Goal: Transaction & Acquisition: Purchase product/service

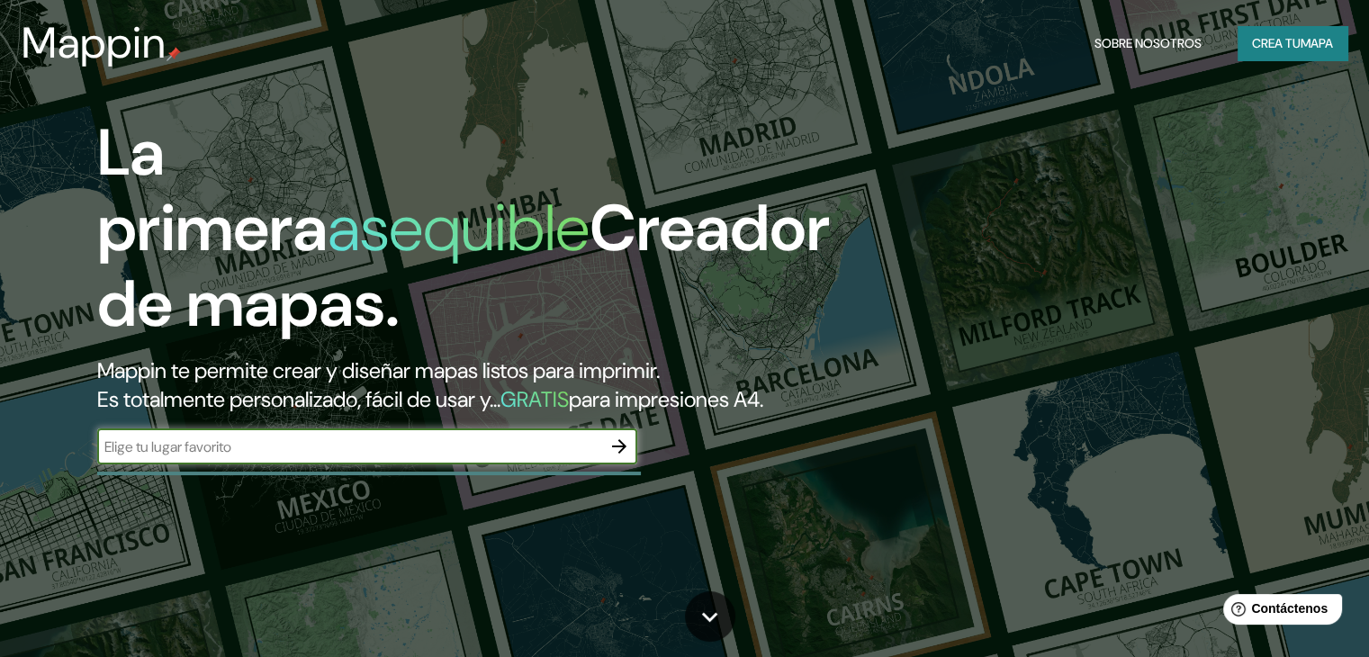
click at [403, 457] on input "text" at bounding box center [349, 447] width 504 height 21
type input "AUDITORIO TELMEX"
click at [621, 454] on icon "button" at bounding box center [619, 446] width 14 height 14
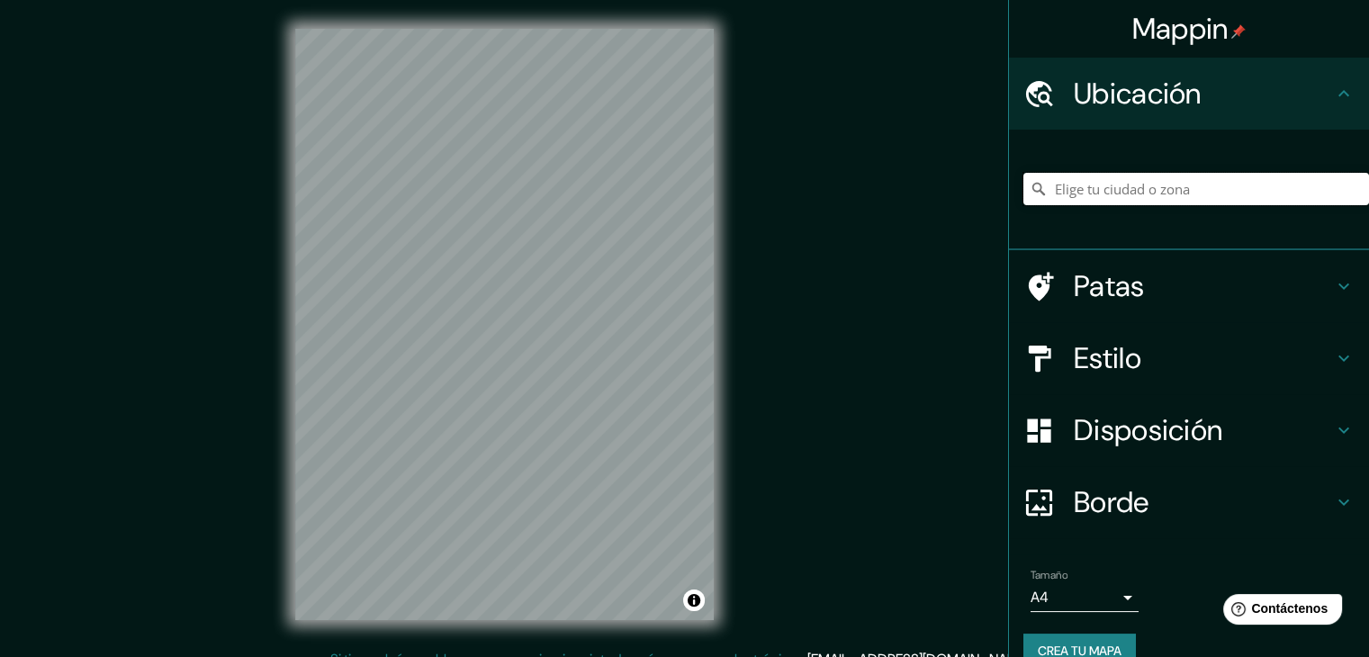
click at [1074, 194] on input "Elige tu ciudad o zona" at bounding box center [1196, 189] width 346 height 32
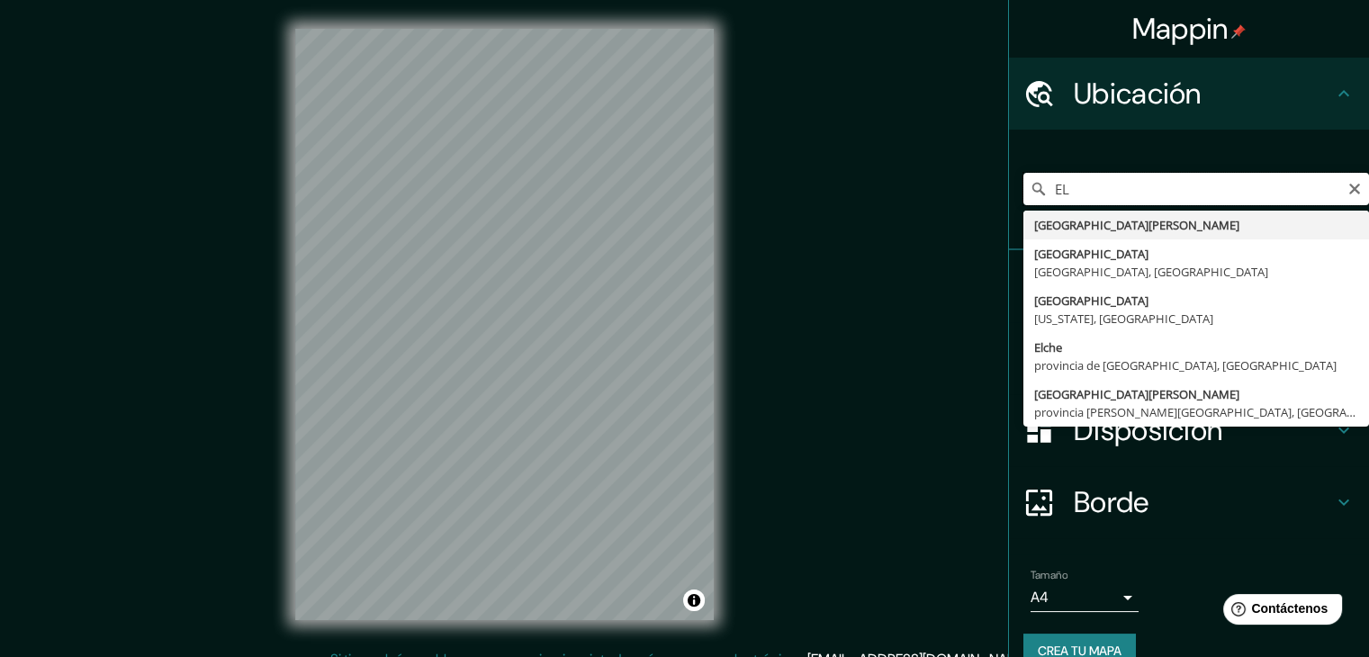
type input "E"
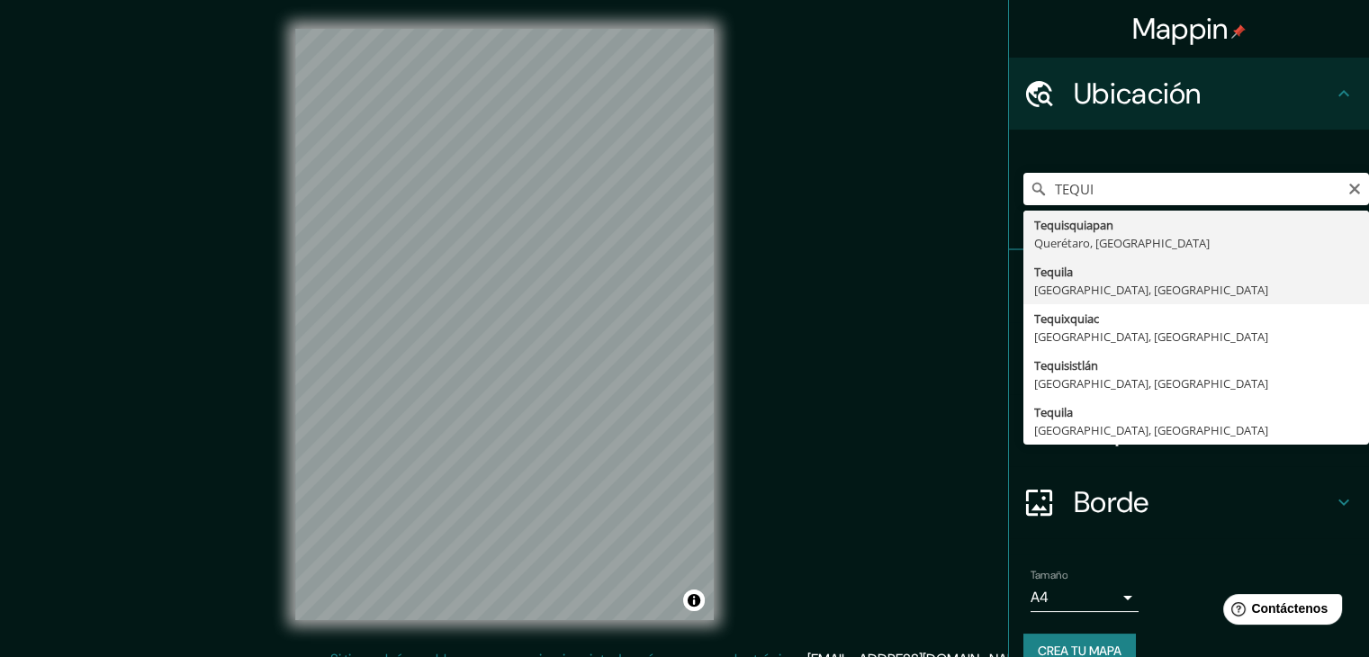
type input "Tequila, Jalisco, México"
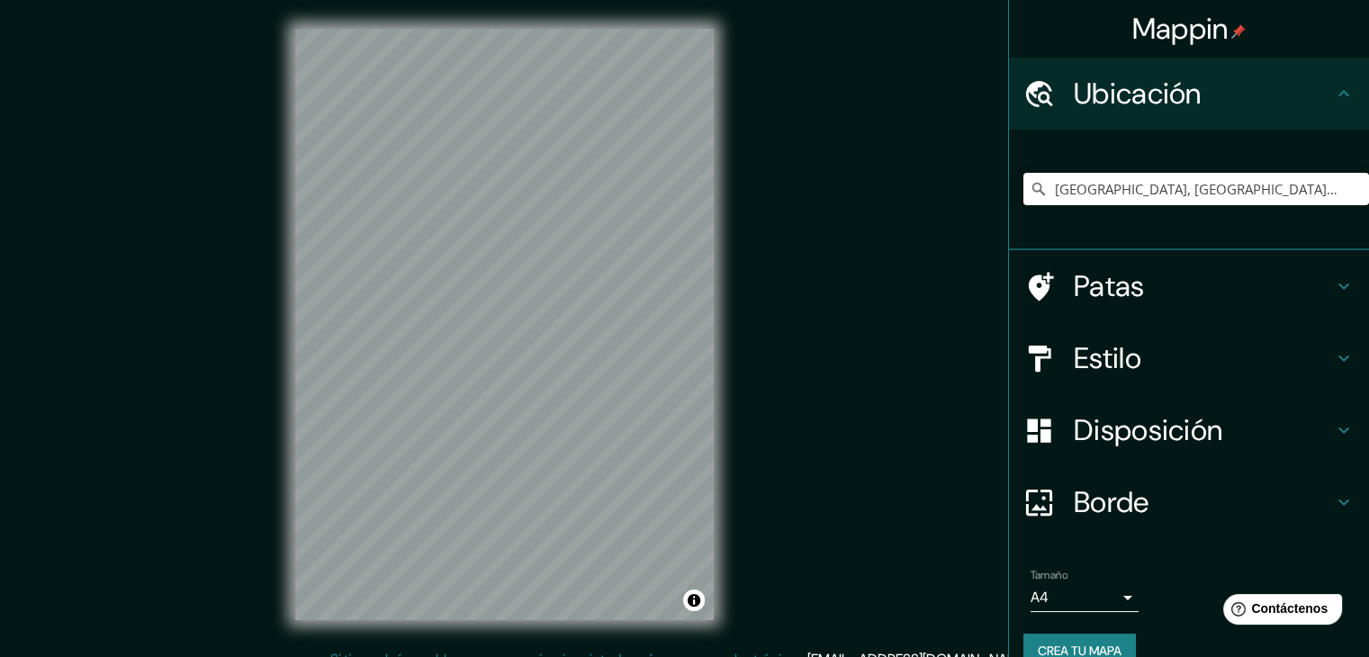
click at [1163, 356] on h4 "Estilo" at bounding box center [1203, 358] width 259 height 36
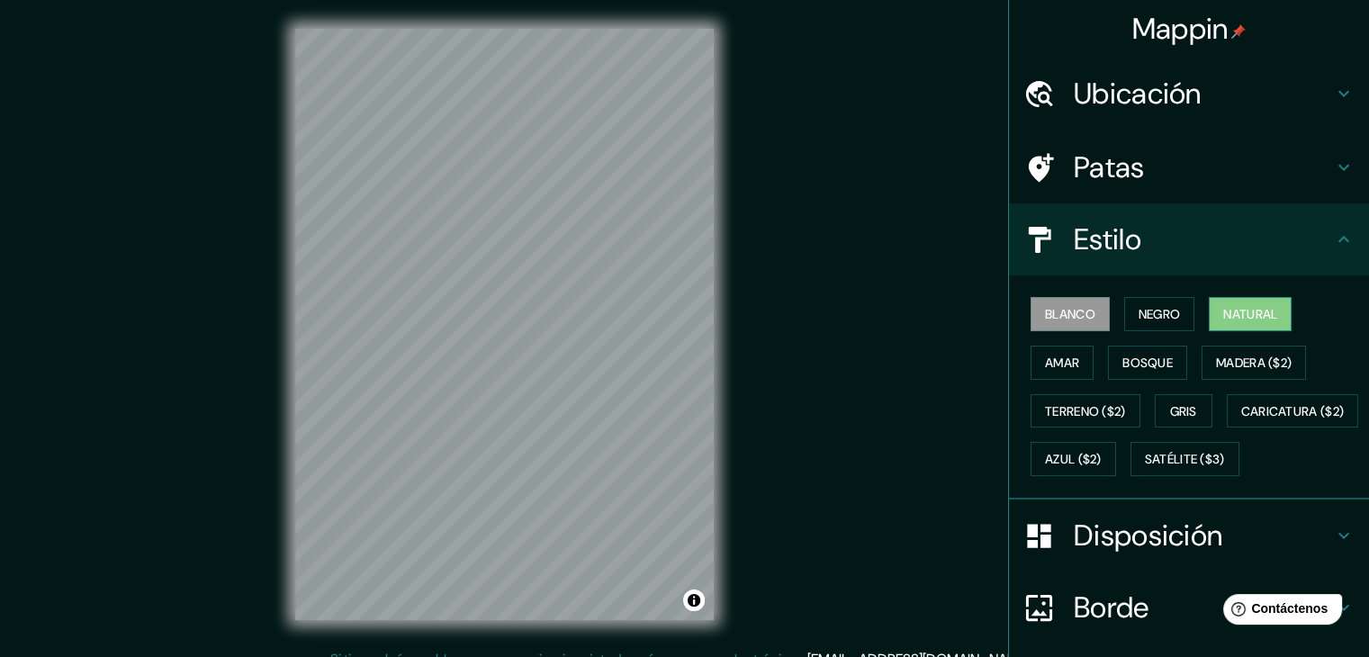
click at [1260, 302] on font "Natural" at bounding box center [1250, 313] width 54 height 23
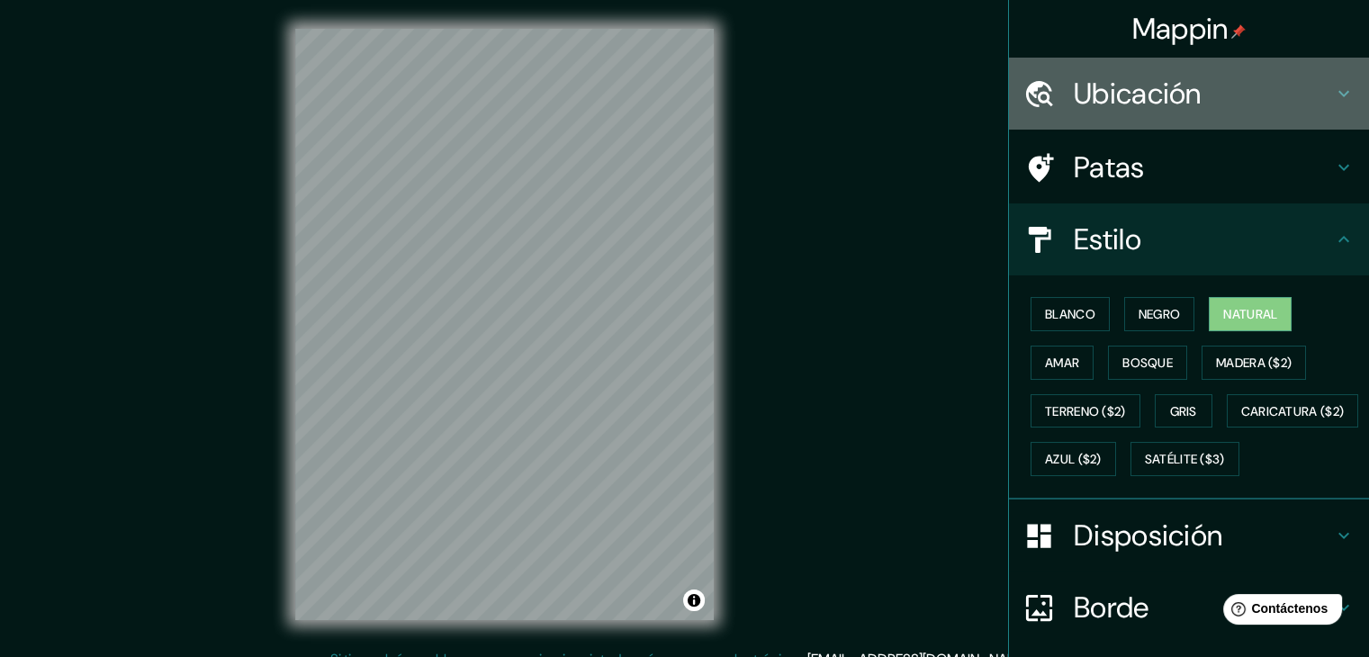
click at [1081, 84] on font "Ubicación" at bounding box center [1138, 94] width 128 height 38
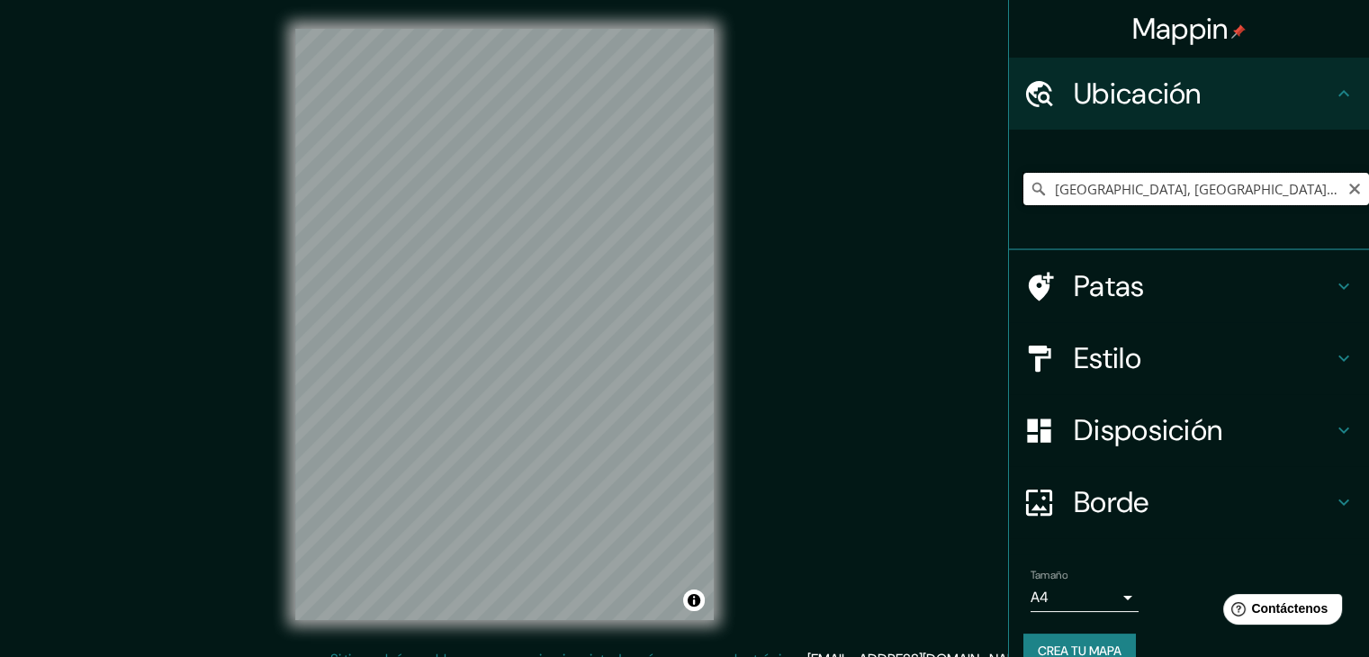
click at [1198, 183] on input "Tequila, Jalisco, México" at bounding box center [1196, 189] width 346 height 32
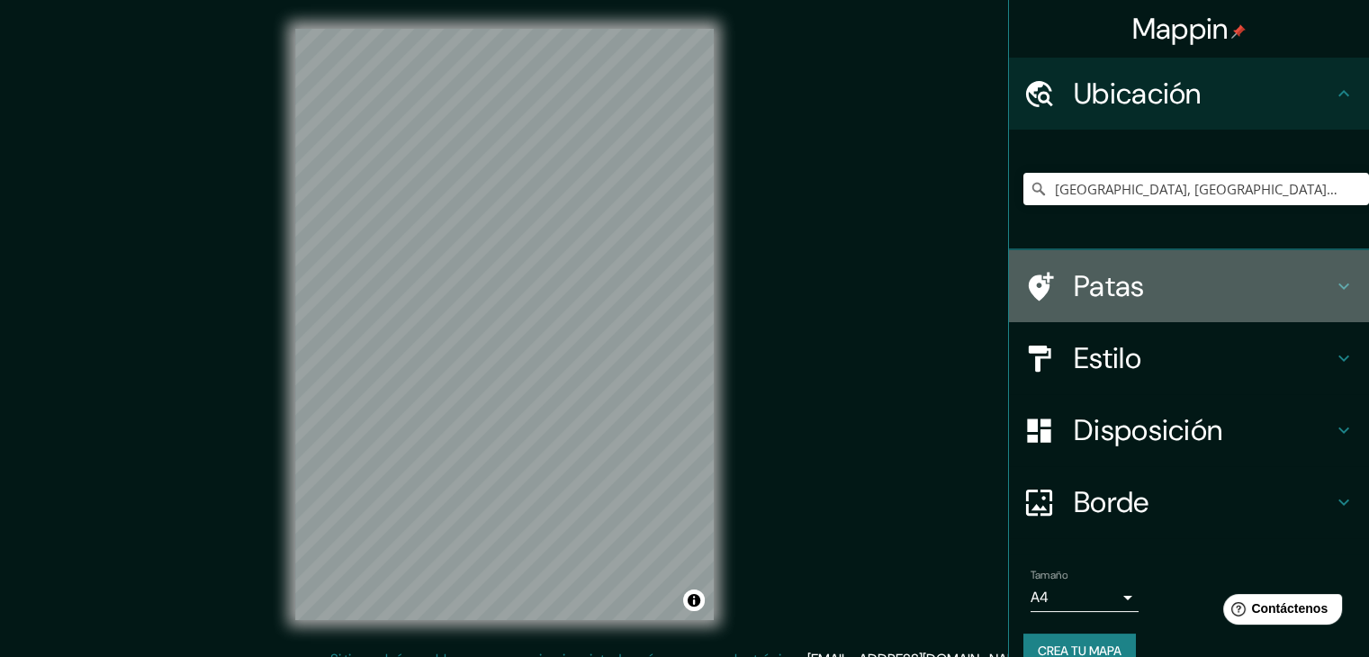
click at [1156, 298] on h4 "Patas" at bounding box center [1203, 286] width 259 height 36
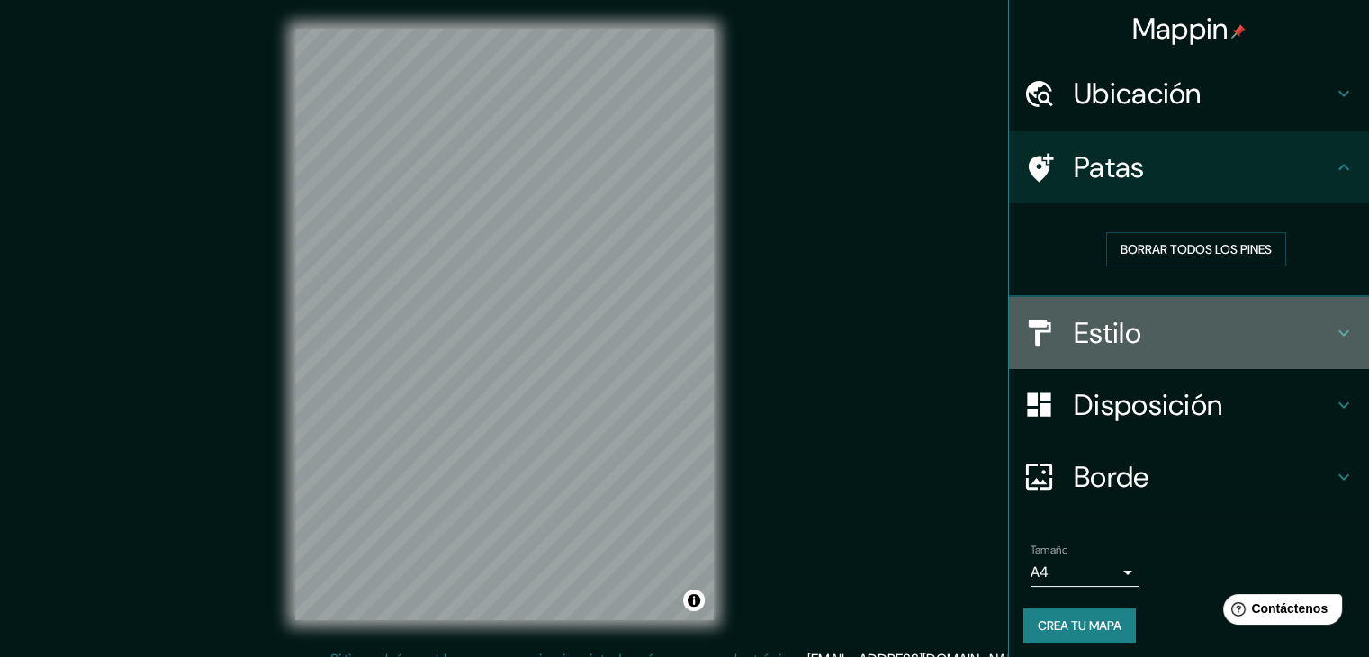
click at [1157, 311] on div "Estilo" at bounding box center [1189, 333] width 360 height 72
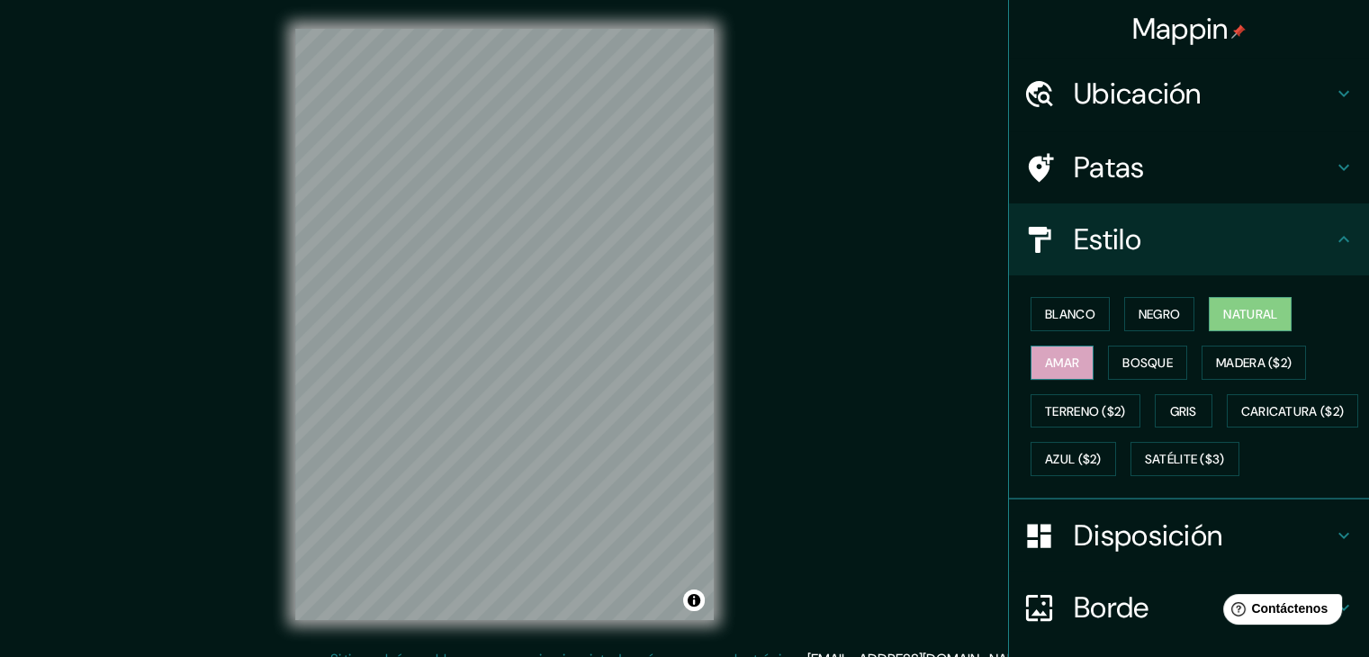
click at [1071, 354] on button "Amar" at bounding box center [1062, 363] width 63 height 34
click at [1071, 318] on font "Blanco" at bounding box center [1070, 314] width 50 height 16
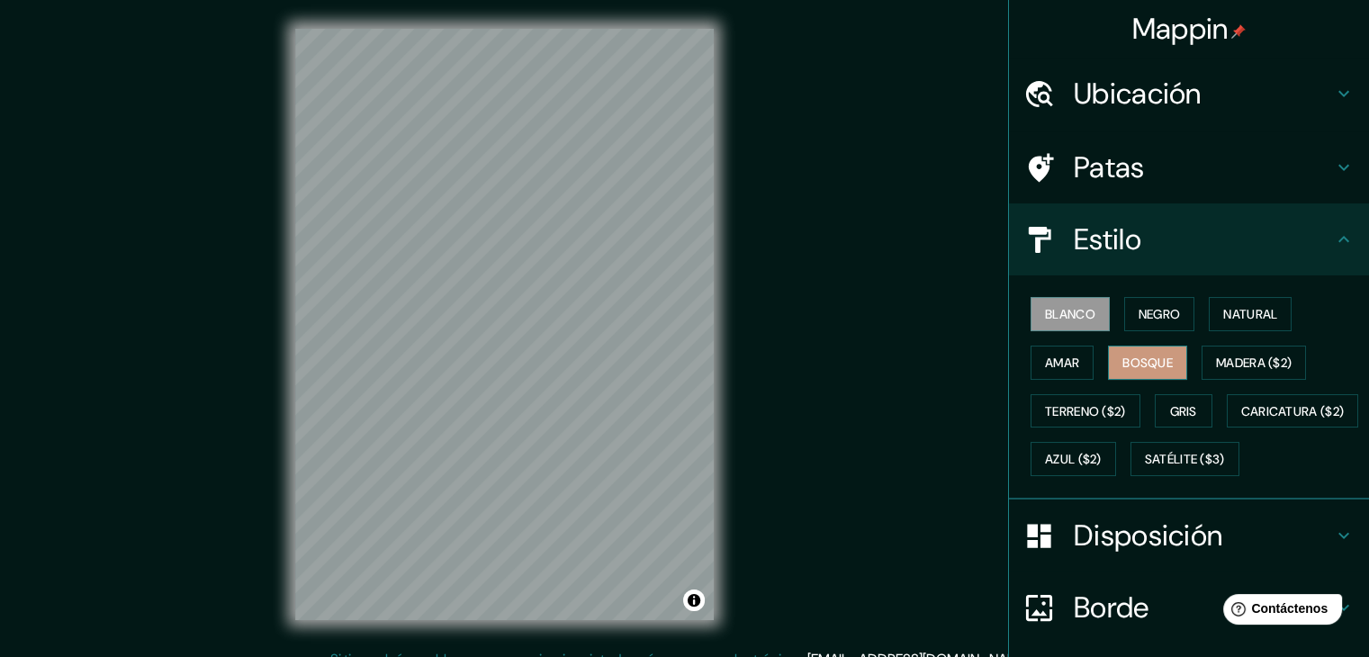
click at [1108, 350] on button "Bosque" at bounding box center [1147, 363] width 79 height 34
click at [1203, 349] on button "Madera ($2)" at bounding box center [1254, 363] width 104 height 34
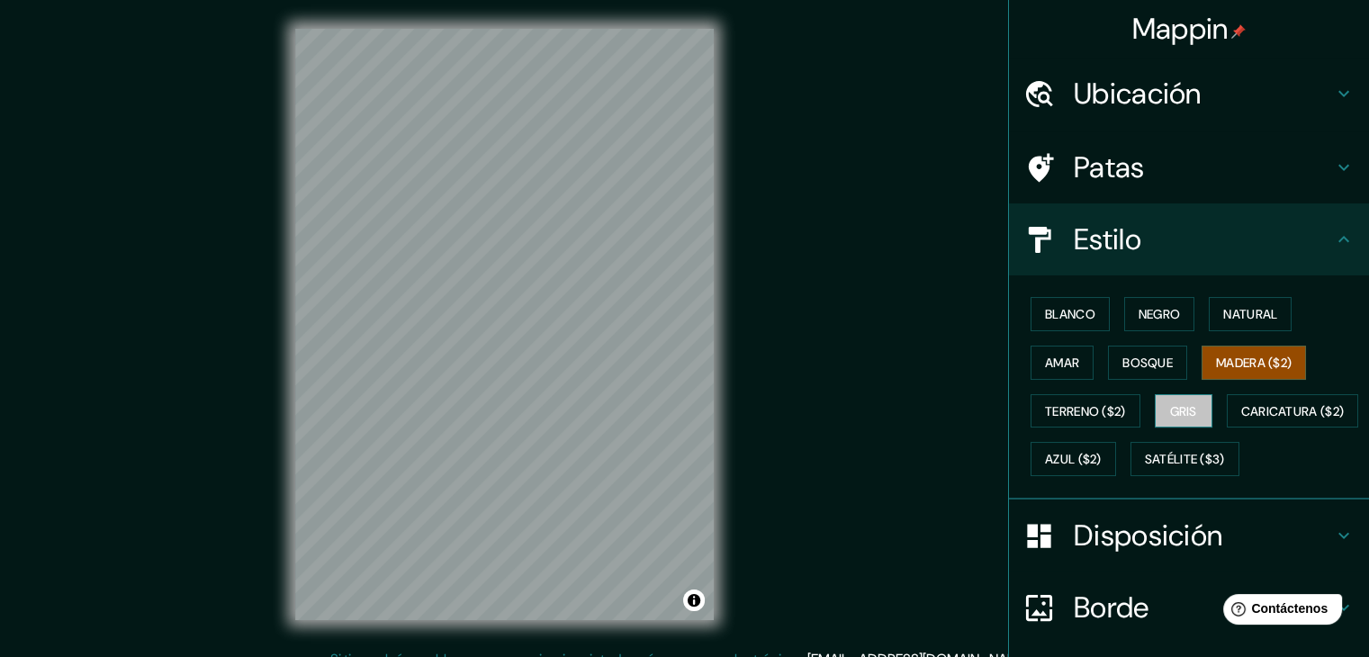
click at [1186, 407] on font "Gris" at bounding box center [1183, 411] width 27 height 16
click at [1082, 394] on button "Terreno ($2)" at bounding box center [1086, 411] width 110 height 34
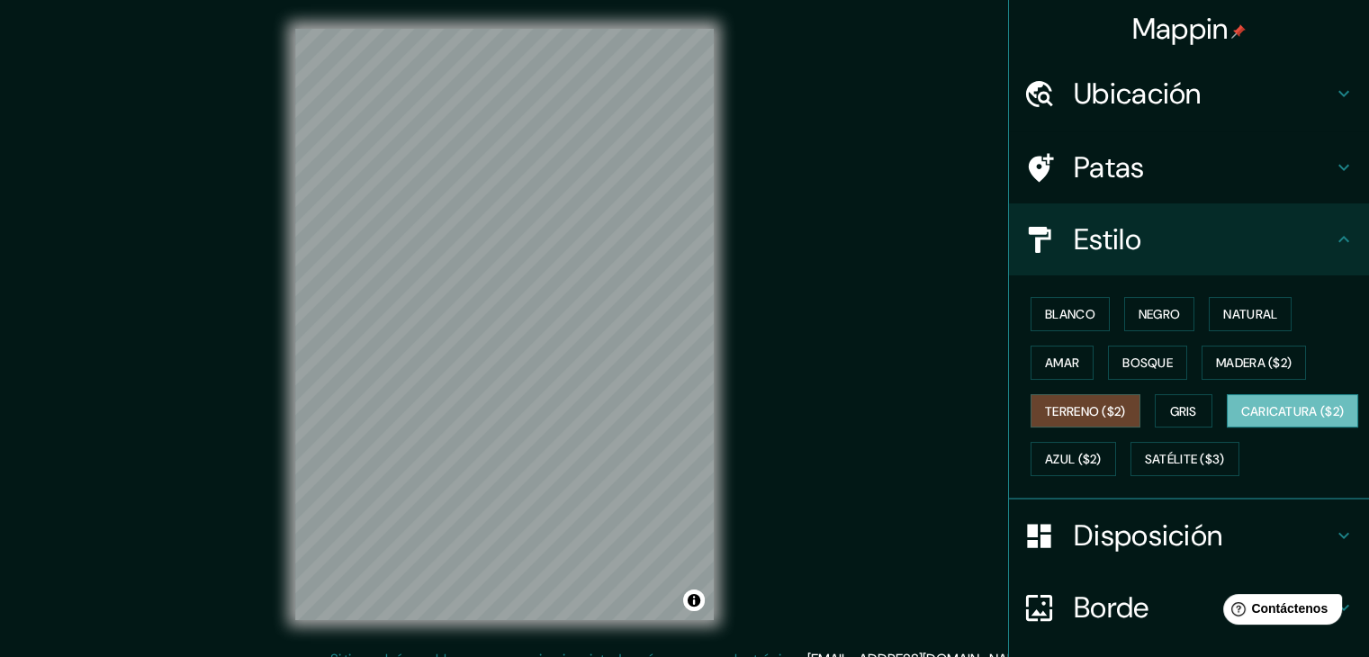
click at [1241, 419] on font "Caricatura ($2)" at bounding box center [1293, 411] width 104 height 16
click at [1085, 410] on font "Terreno ($2)" at bounding box center [1085, 411] width 81 height 16
click at [1241, 419] on font "Caricatura ($2)" at bounding box center [1293, 411] width 104 height 16
drag, startPoint x: 1192, startPoint y: 455, endPoint x: 1182, endPoint y: 460, distance: 11.3
click at [1102, 455] on font "Azul ($2)" at bounding box center [1073, 460] width 57 height 16
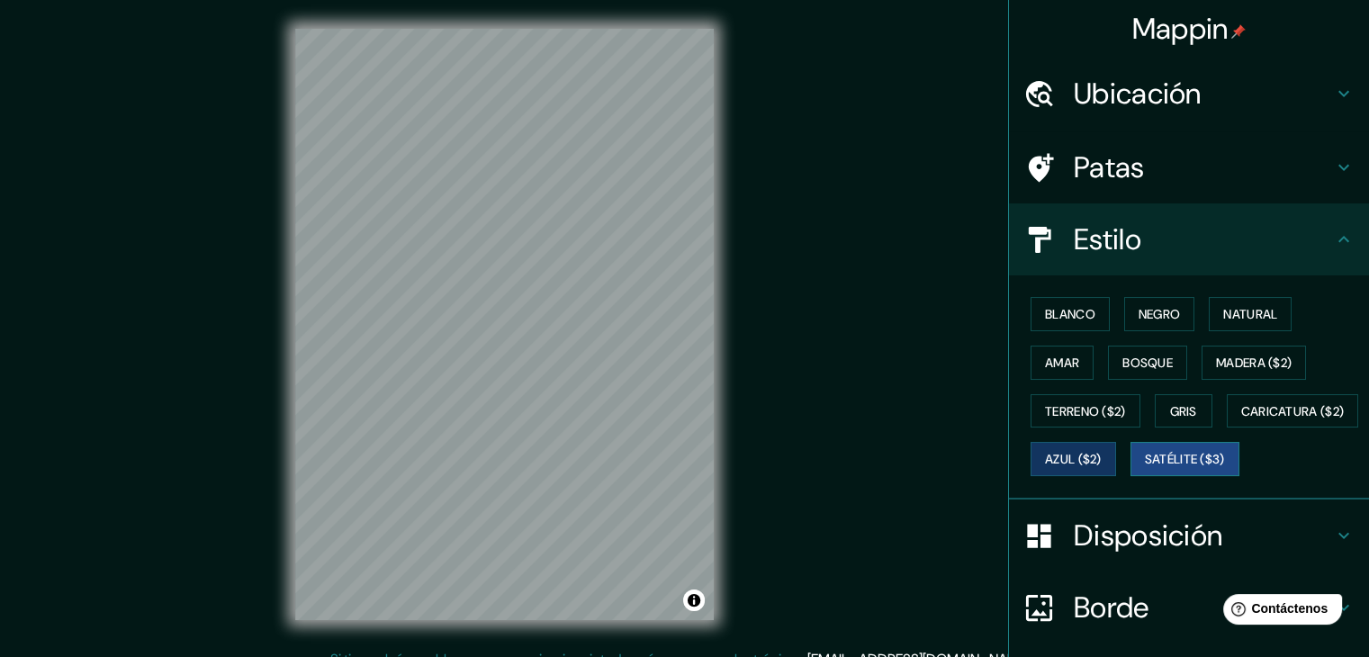
click at [1145, 468] on font "Satélite ($3)" at bounding box center [1185, 460] width 80 height 16
click at [1274, 235] on h4 "Estilo" at bounding box center [1203, 239] width 259 height 36
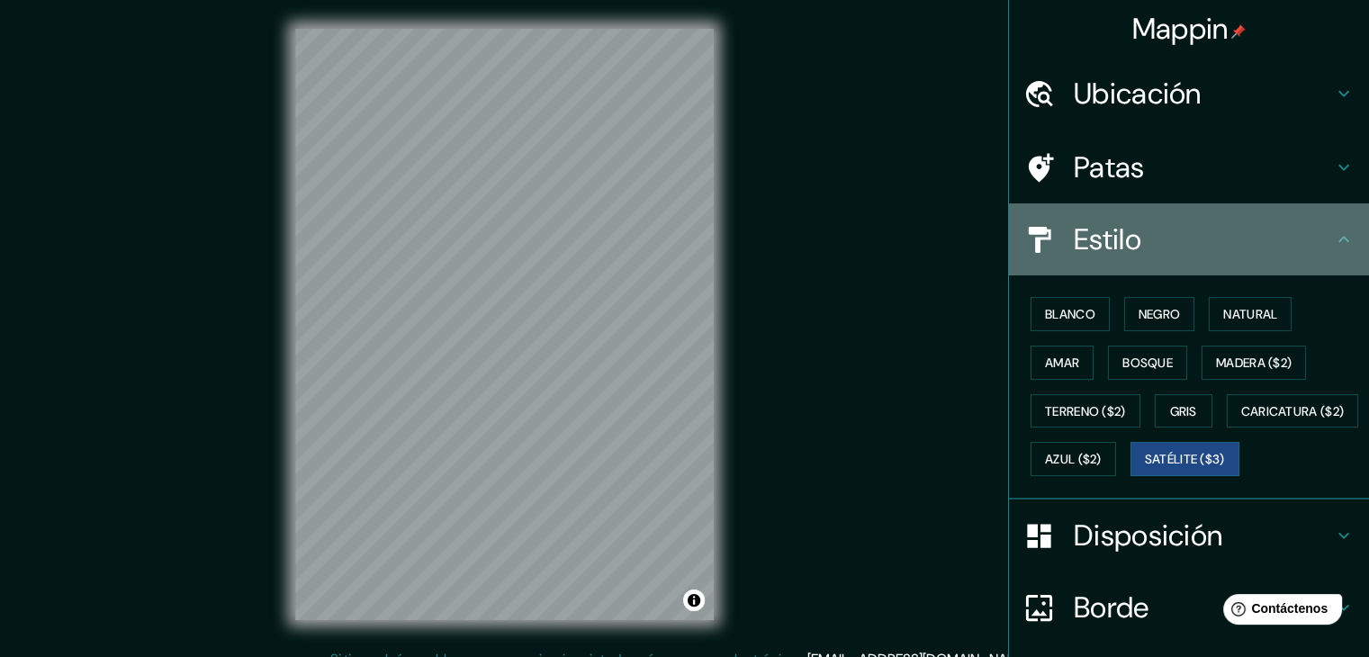
click at [1333, 234] on icon at bounding box center [1344, 240] width 22 height 22
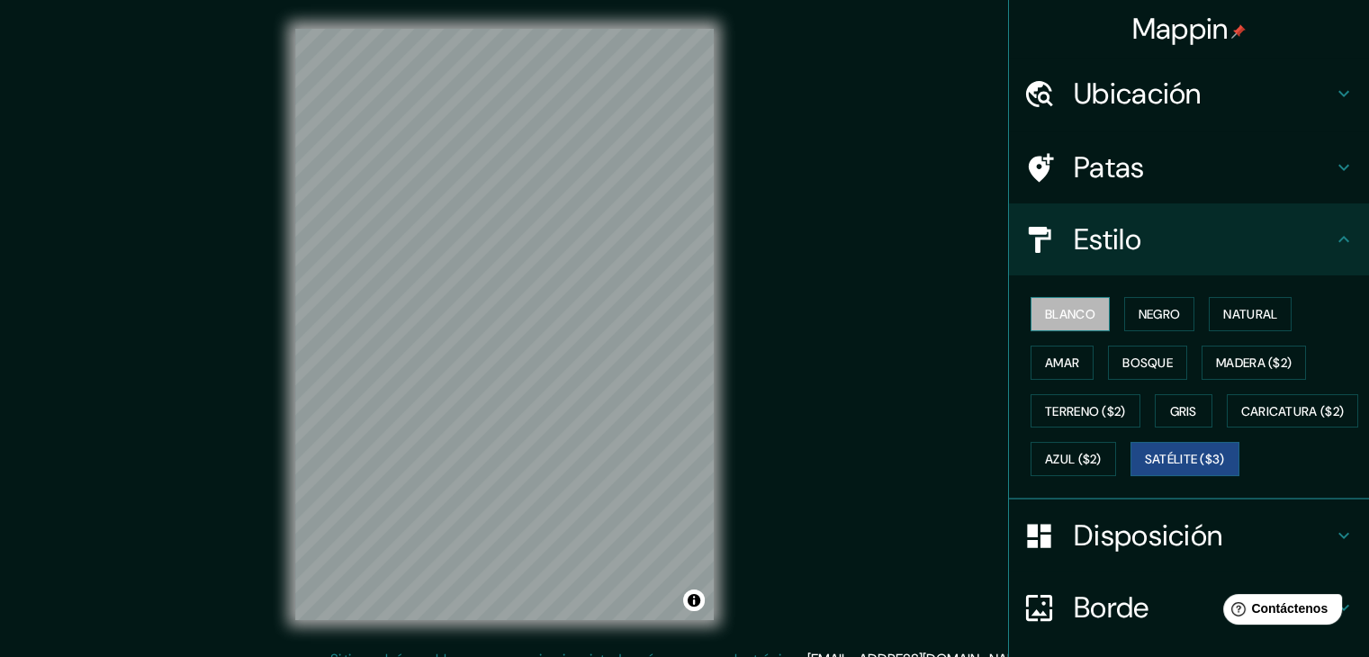
click at [1048, 314] on font "Blanco" at bounding box center [1070, 314] width 50 height 16
click at [1139, 317] on font "Negro" at bounding box center [1160, 314] width 42 height 16
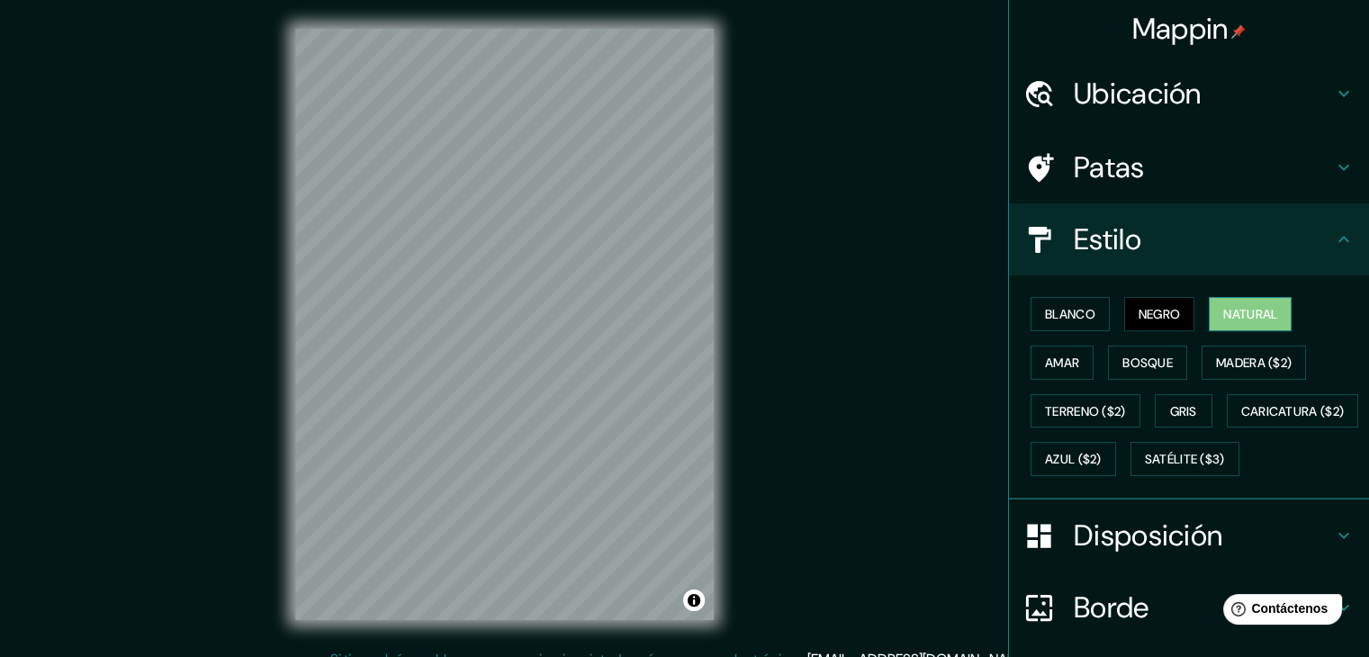
click at [1237, 319] on font "Natural" at bounding box center [1250, 314] width 54 height 16
click at [1170, 404] on font "Gris" at bounding box center [1183, 411] width 27 height 16
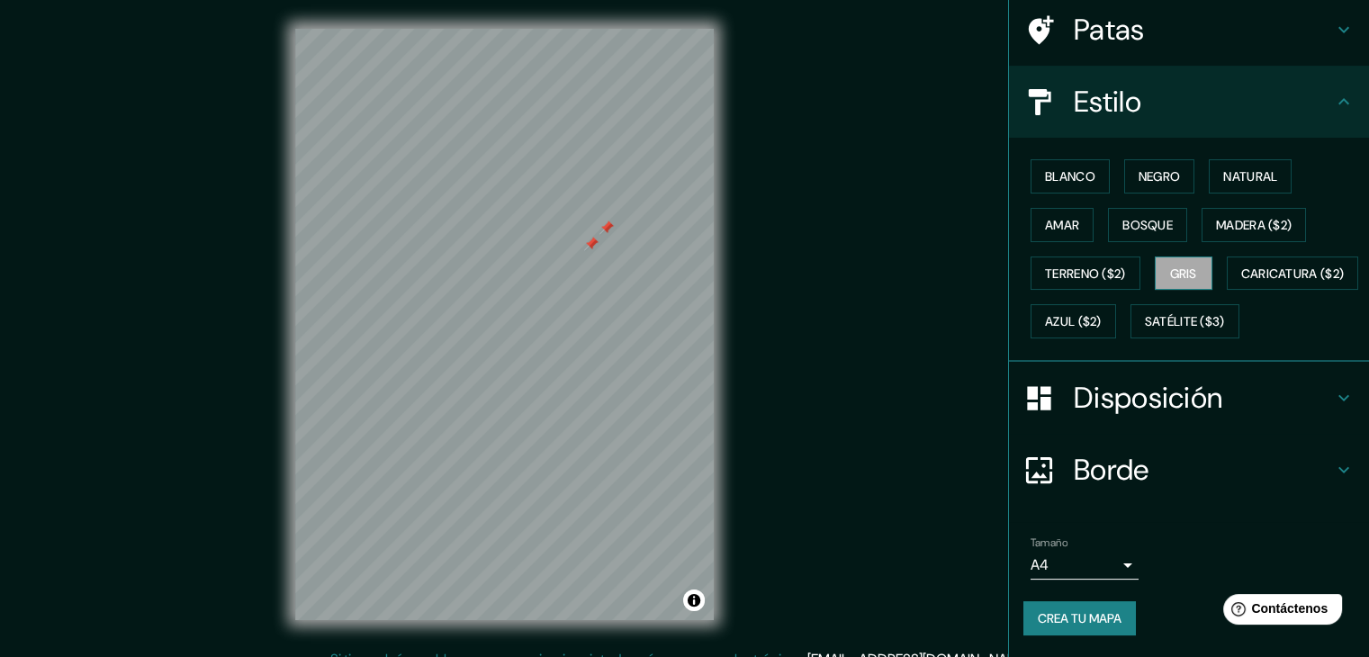
scroll to position [182, 0]
click at [1094, 618] on font "Crea tu mapa" at bounding box center [1080, 618] width 84 height 16
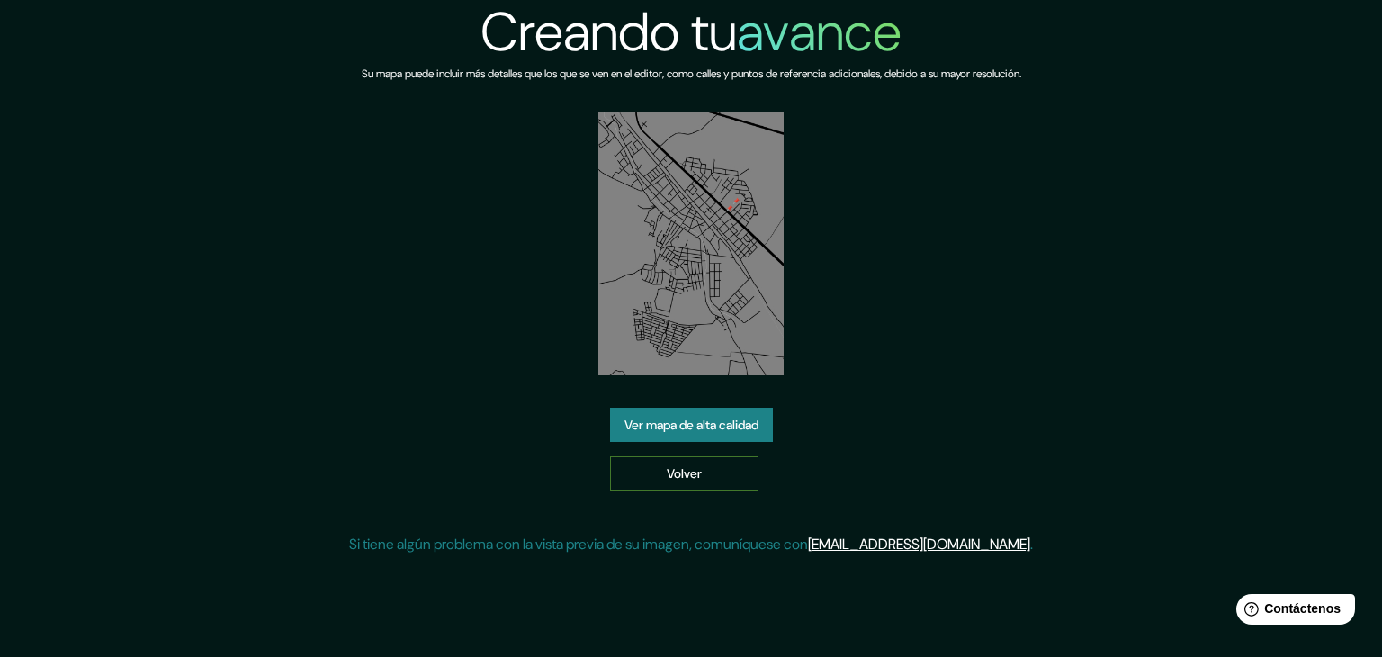
click at [727, 464] on link "Volver" at bounding box center [684, 473] width 149 height 34
